Goal: Task Accomplishment & Management: Complete application form

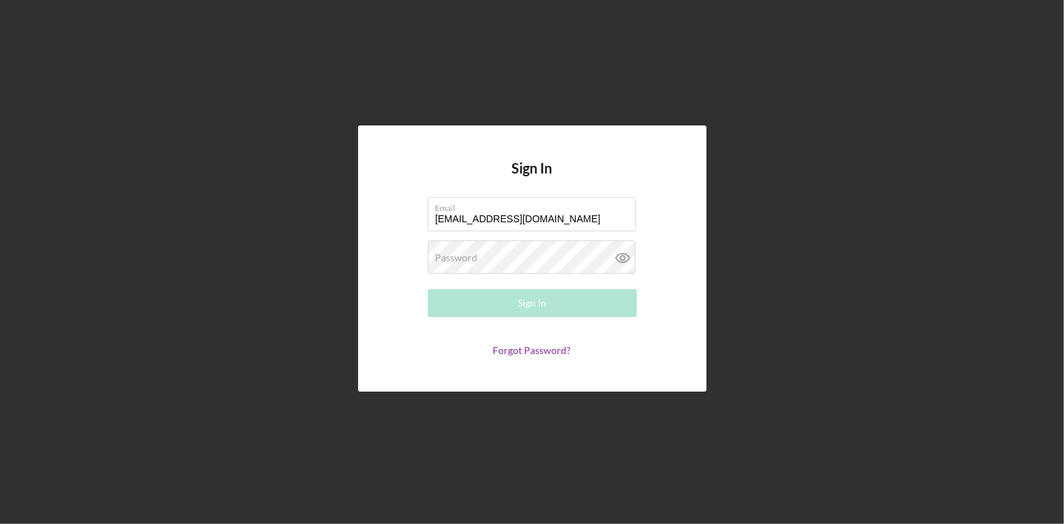
type input "[EMAIL_ADDRESS][DOMAIN_NAME]"
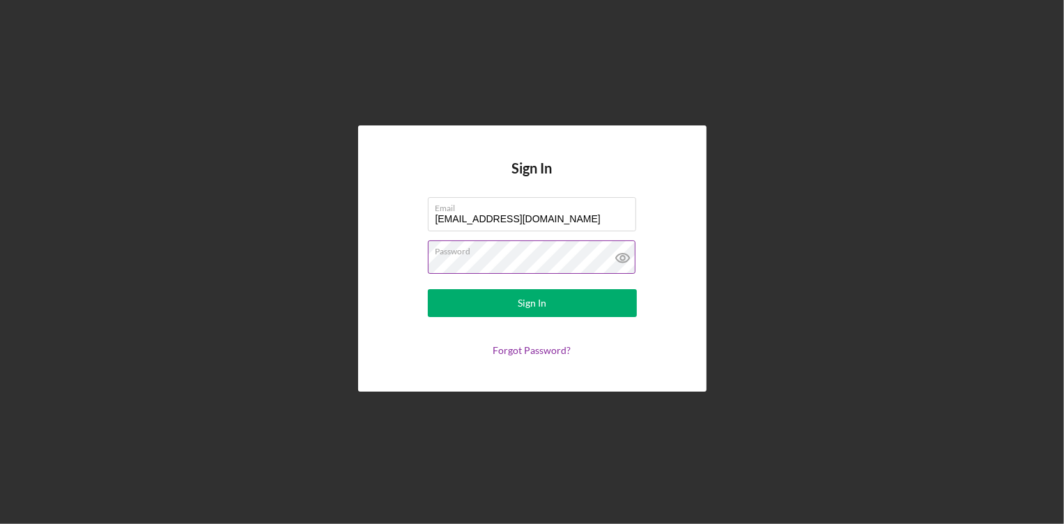
click at [629, 254] on icon at bounding box center [623, 257] width 35 height 35
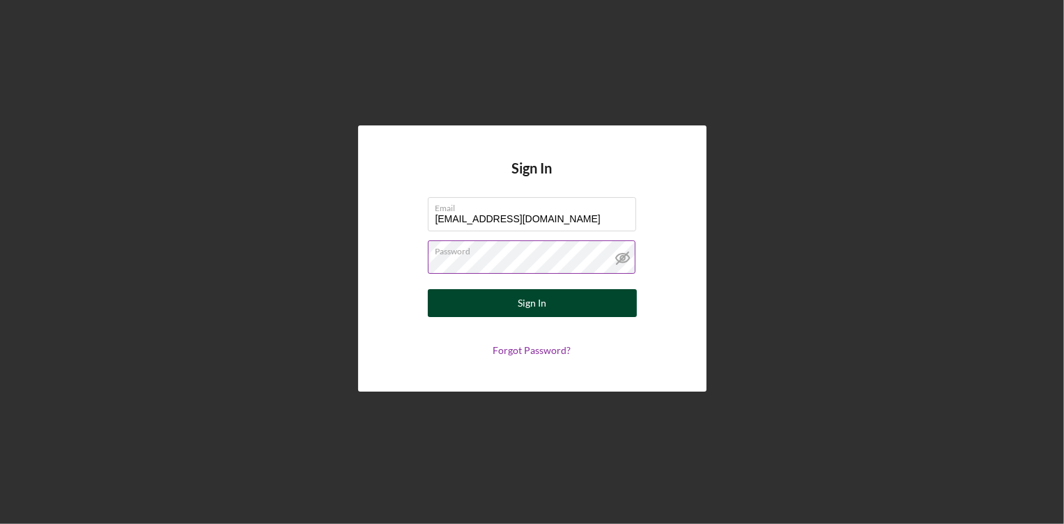
click at [583, 306] on button "Sign In" at bounding box center [532, 303] width 209 height 28
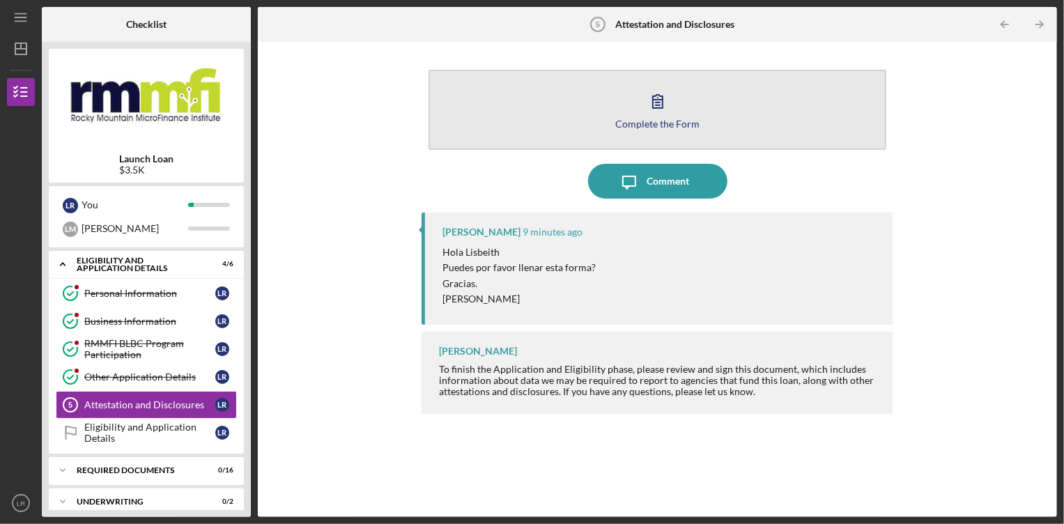
click at [713, 100] on button "Complete the Form Form" at bounding box center [657, 110] width 457 height 80
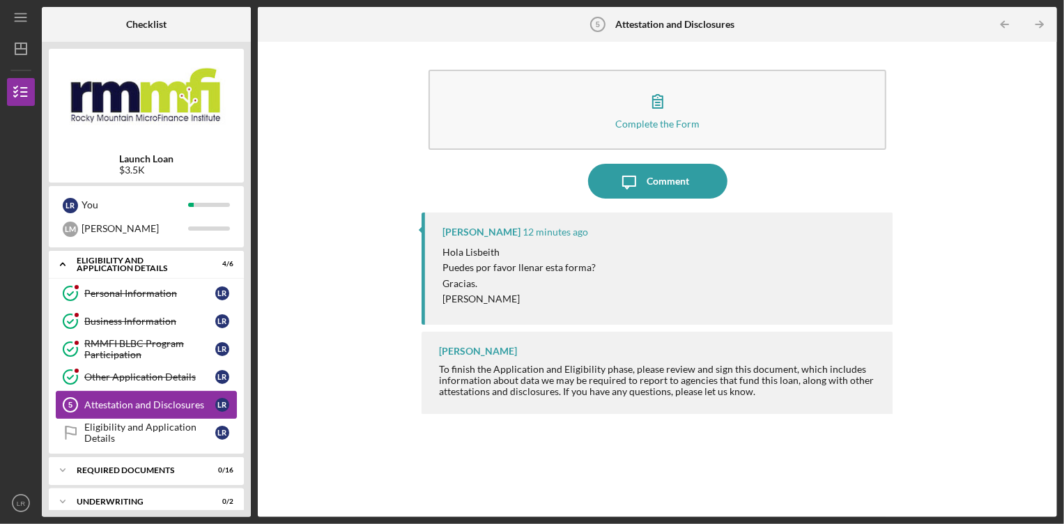
click at [168, 399] on div "Attestation and Disclosures" at bounding box center [149, 404] width 131 height 11
click at [173, 422] on div "Eligibility and Application Details" at bounding box center [149, 433] width 131 height 22
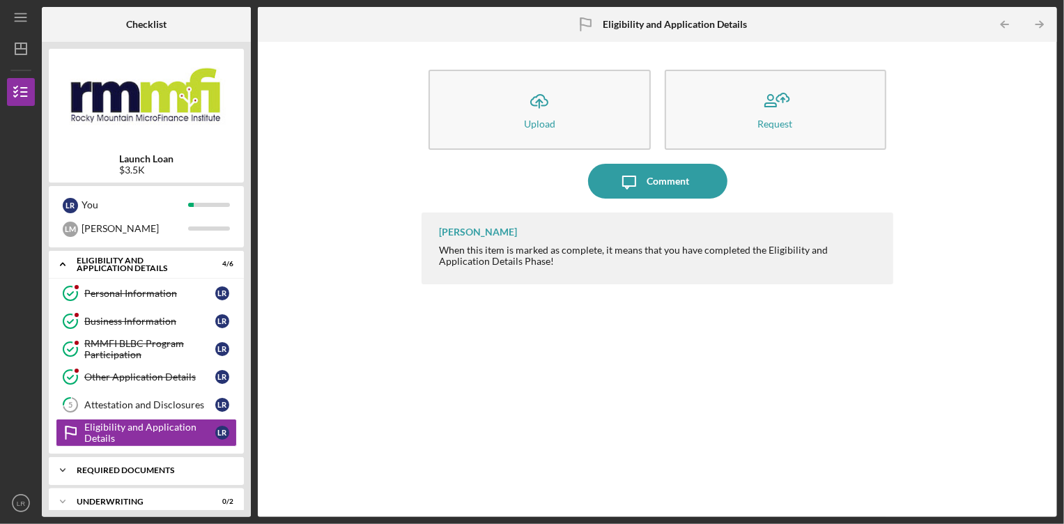
scroll to position [75, 0]
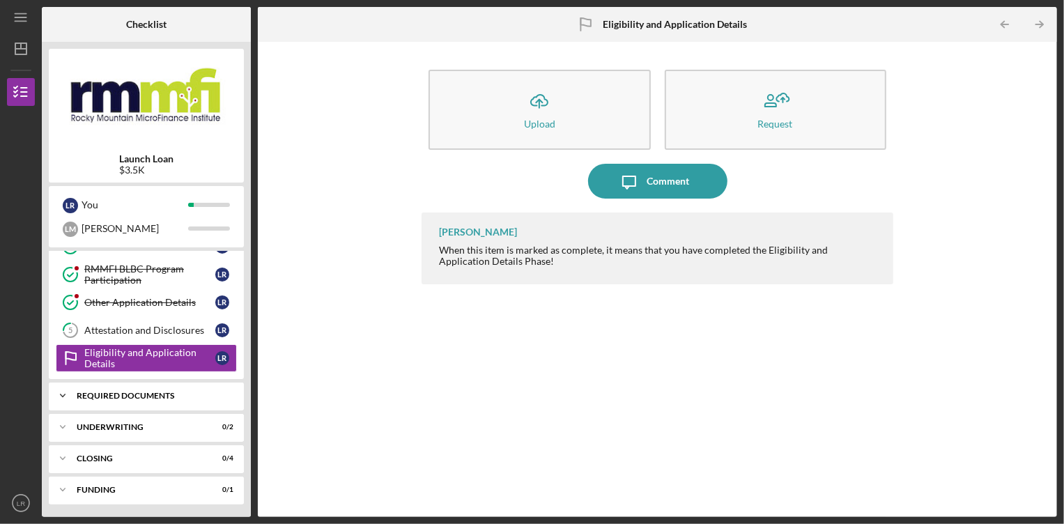
click at [141, 398] on div "Required Documents" at bounding box center [152, 396] width 150 height 8
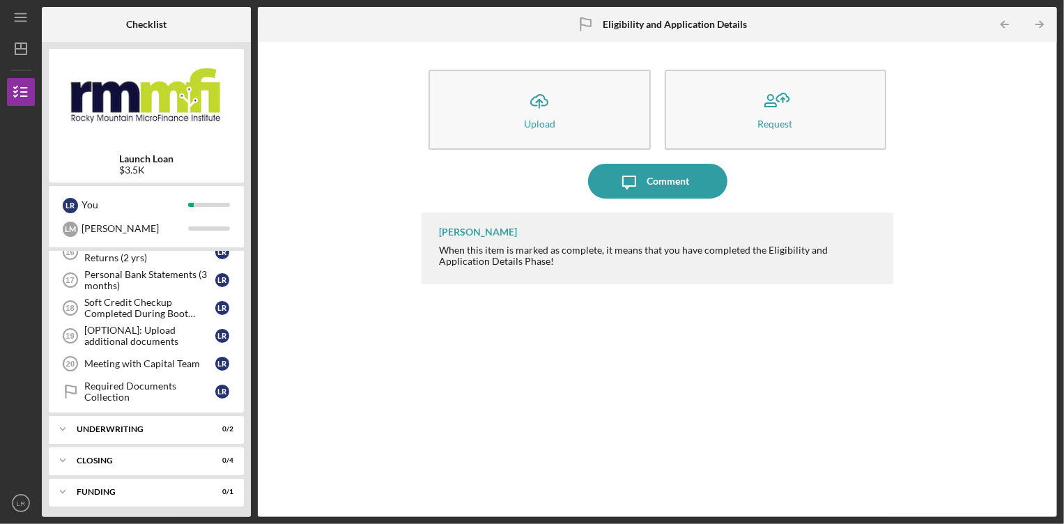
scroll to position [523, 0]
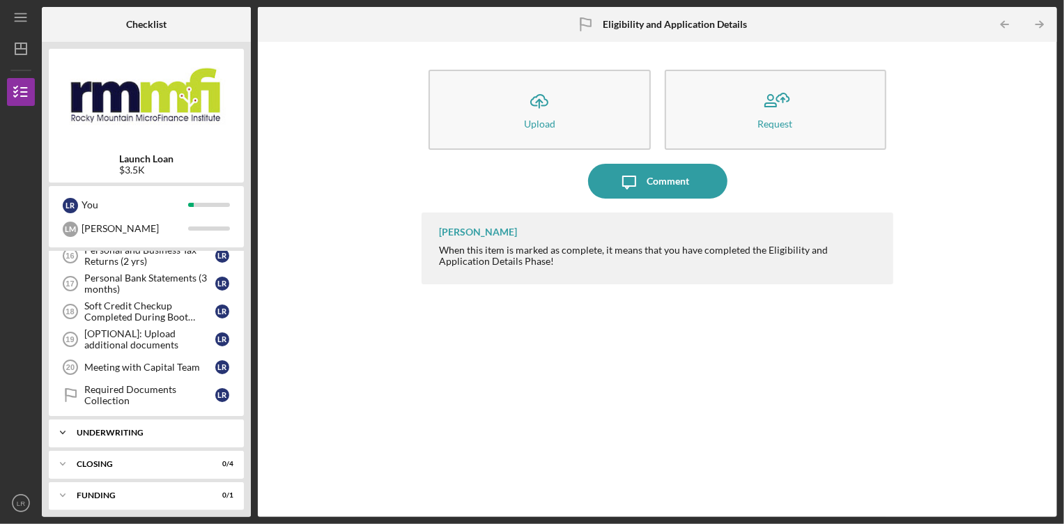
click at [158, 436] on div "Icon/Expander Underwriting 0 / 2" at bounding box center [146, 433] width 195 height 28
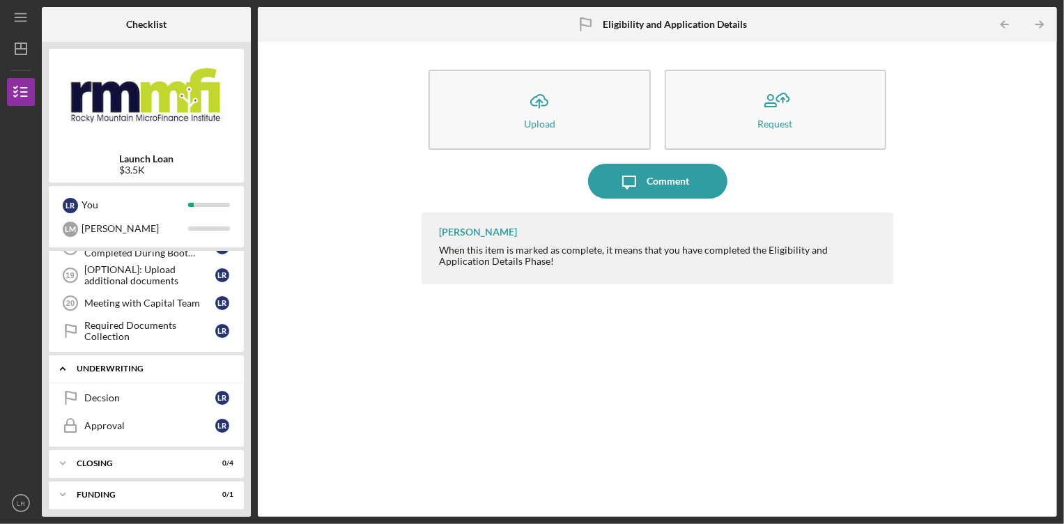
scroll to position [589, 0]
click at [148, 453] on div "Icon/Expander Closing 0 / 4" at bounding box center [146, 461] width 195 height 28
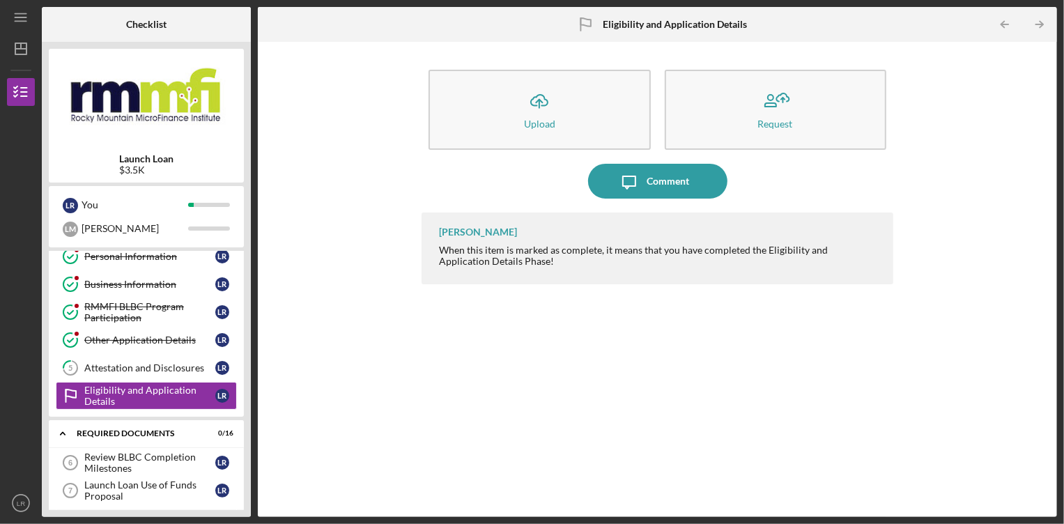
scroll to position [0, 0]
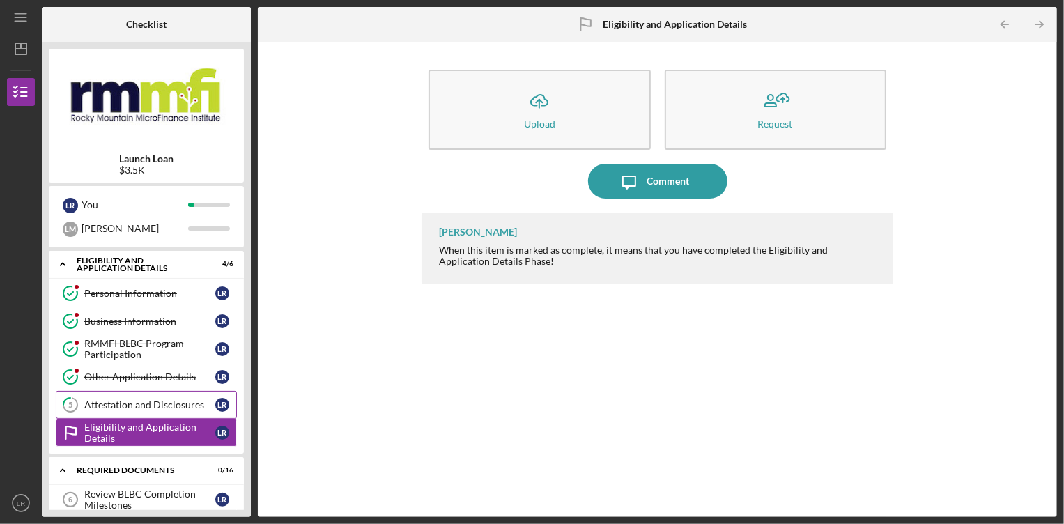
click at [134, 408] on div "Attestation and Disclosures" at bounding box center [149, 404] width 131 height 11
